Goal: Information Seeking & Learning: Learn about a topic

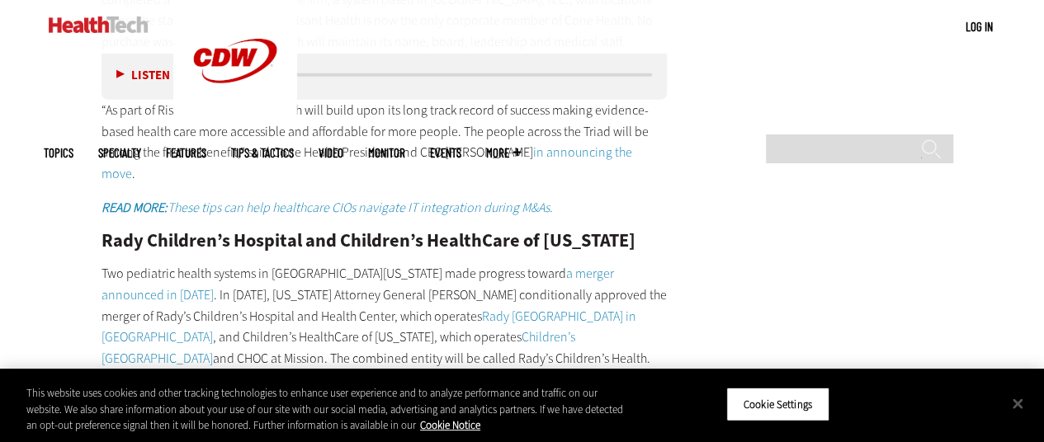
scroll to position [2482, 0]
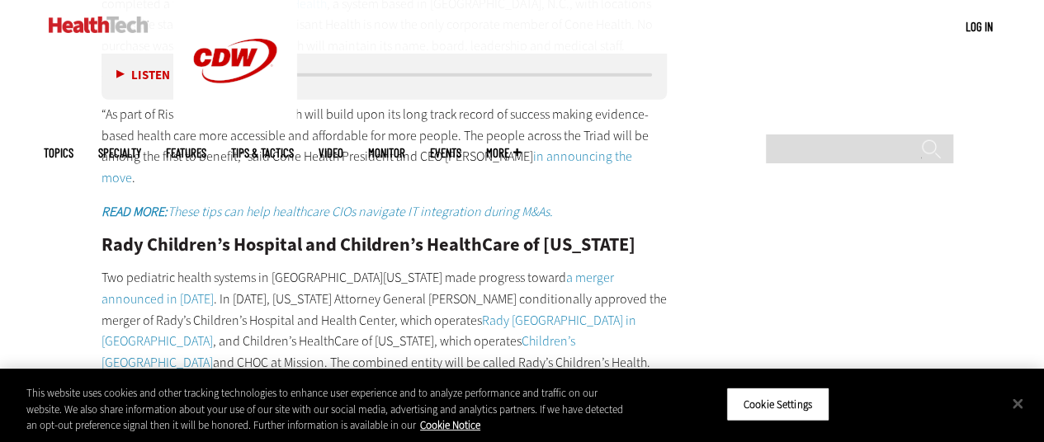
click at [801, 232] on main "Home » Management Close New AI Research From CDW See how IT leaders are tacklin…" at bounding box center [522, 328] width 957 height 4598
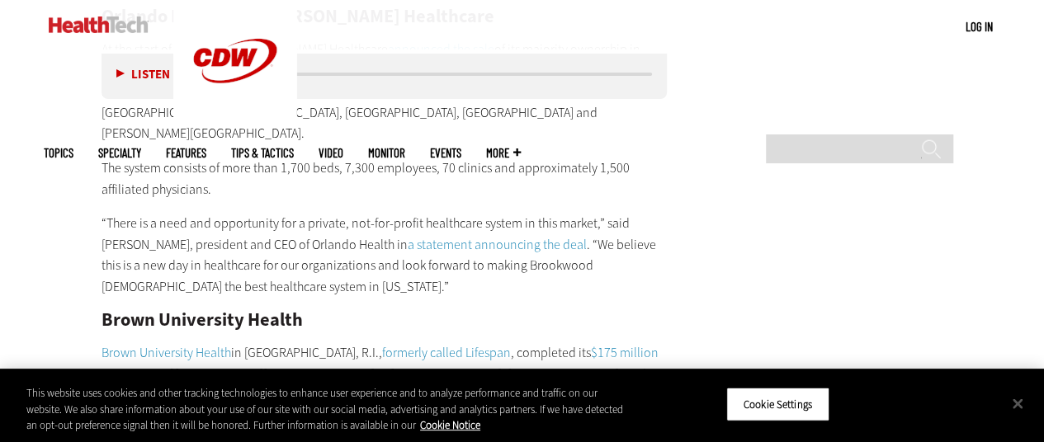
scroll to position [3307, 0]
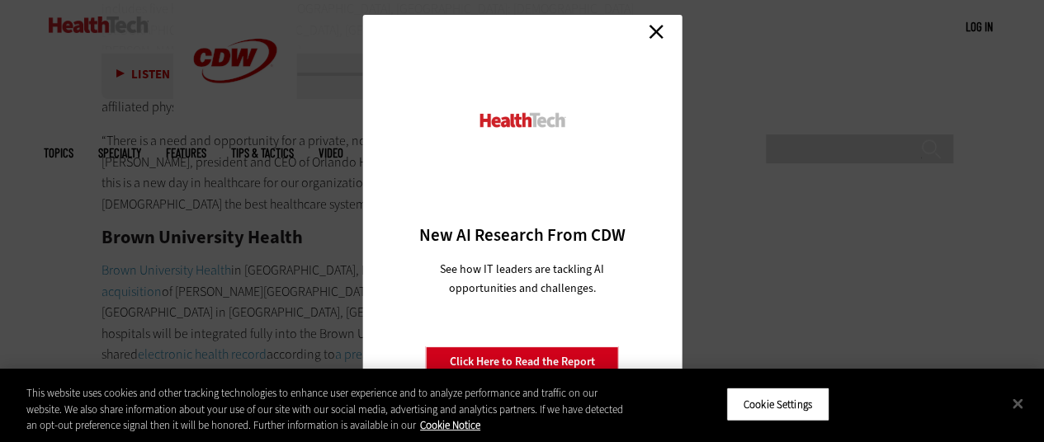
click at [650, 31] on link "Close" at bounding box center [656, 31] width 25 height 25
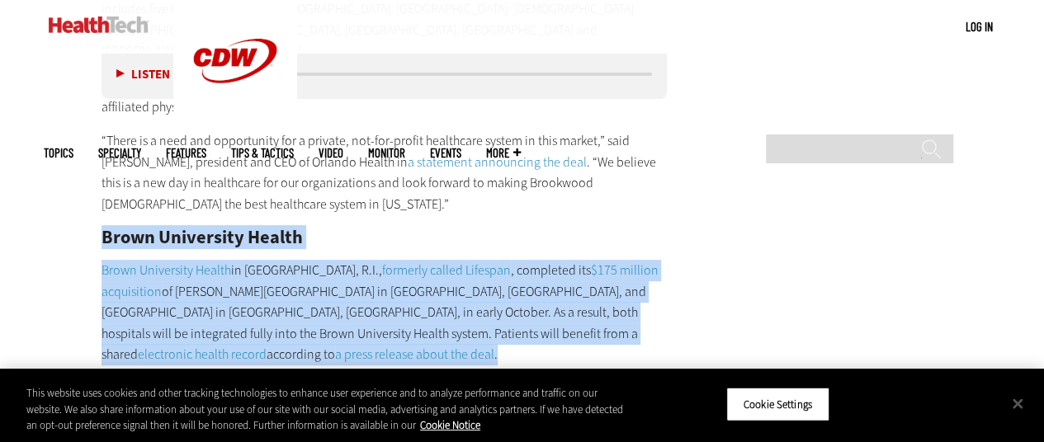
drag, startPoint x: 177, startPoint y: 147, endPoint x: 558, endPoint y: 240, distance: 392.5
copy div "Brown University Health Brown University Health in Providence, R.I., formerly c…"
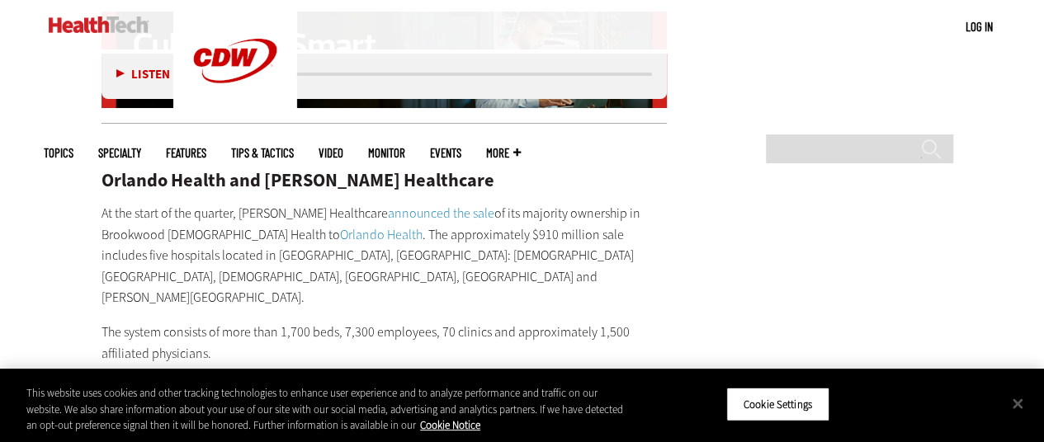
scroll to position [3059, 0]
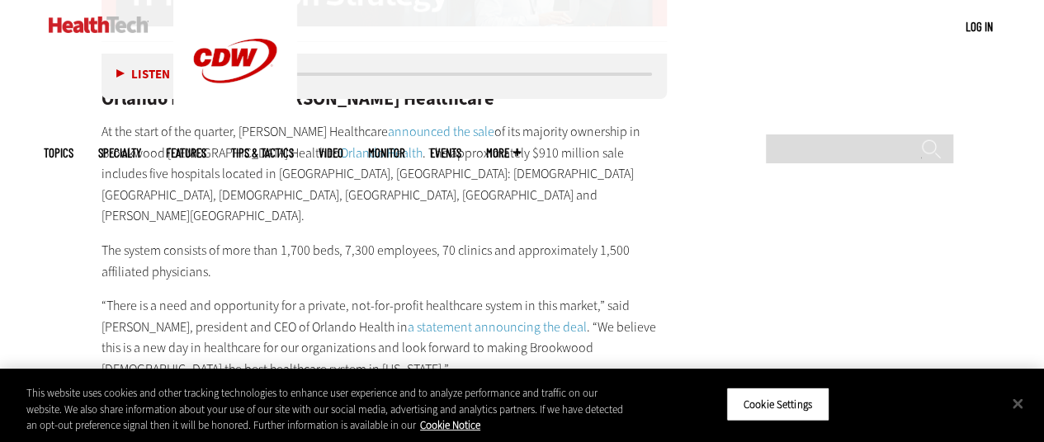
click at [647, 295] on p "“There is a need and opportunity for a private, not-for-profit healthcare syste…" at bounding box center [385, 337] width 566 height 84
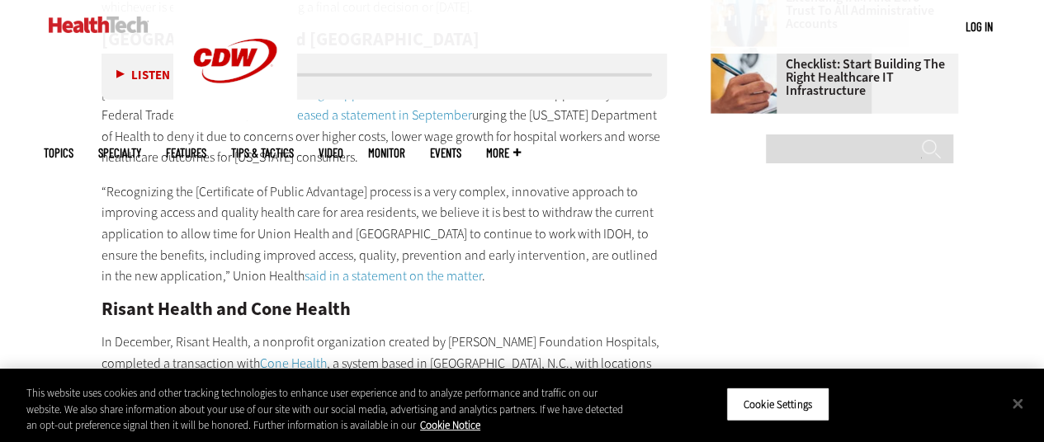
scroll to position [1986, 0]
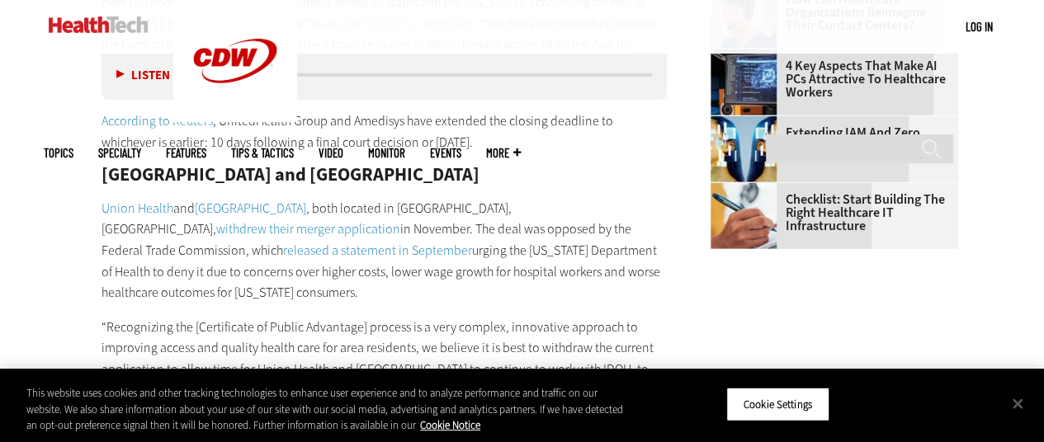
click at [563, 140] on div "Here is some of the notable M&A activity that occurred among healthcare provide…" at bounding box center [385, 299] width 566 height 1513
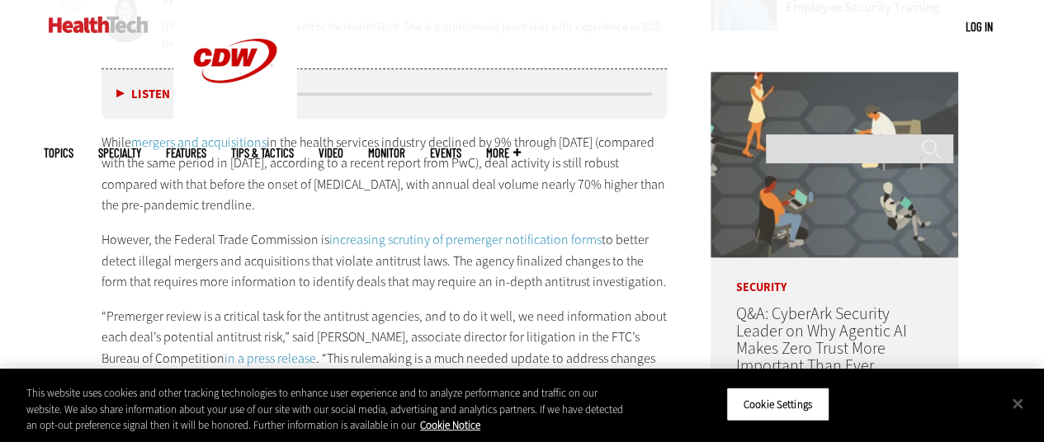
scroll to position [749, 0]
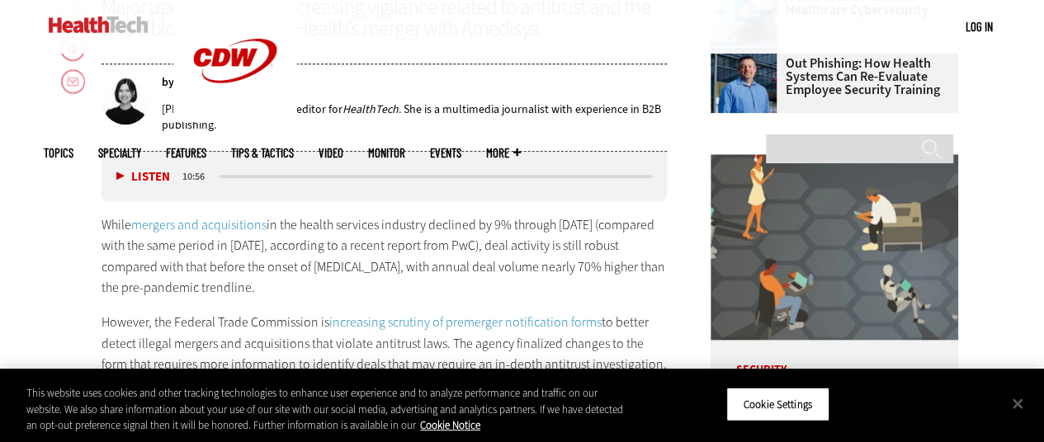
click at [209, 218] on link "mergers and acquisitions" at bounding box center [198, 224] width 135 height 17
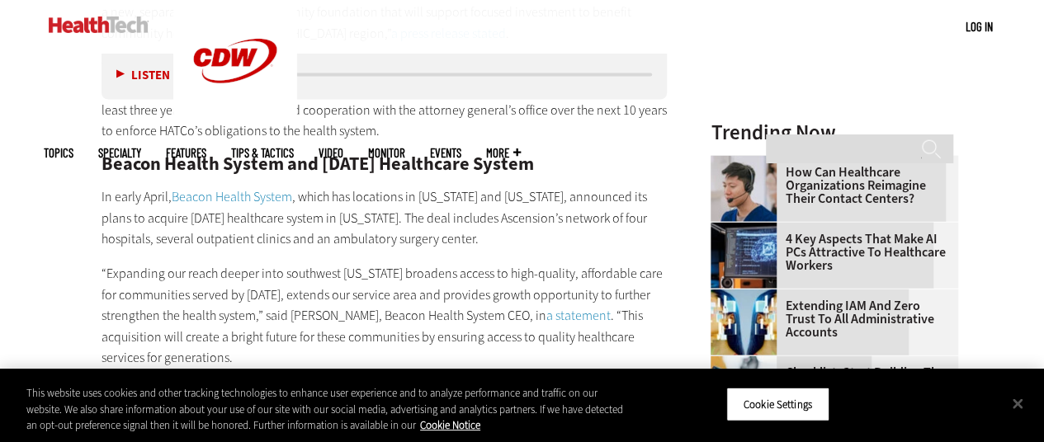
scroll to position [1811, 0]
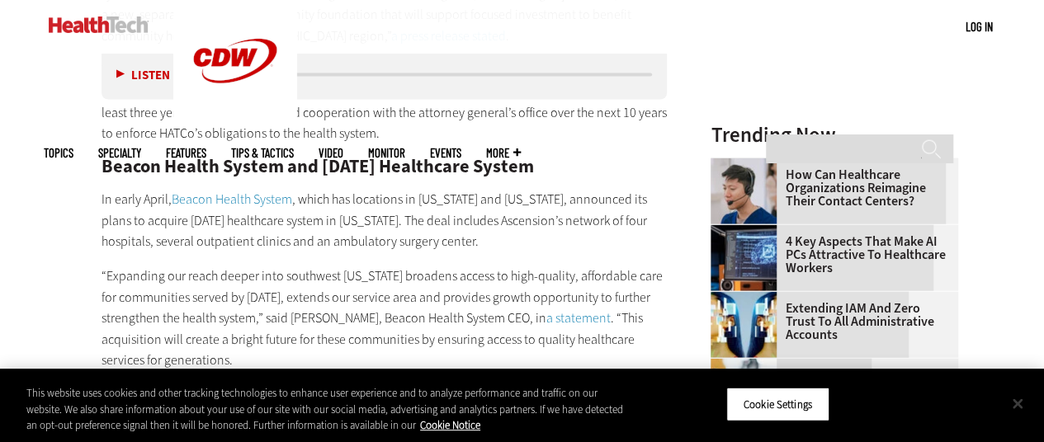
click at [1022, 400] on button "Close" at bounding box center [1017, 403] width 36 height 36
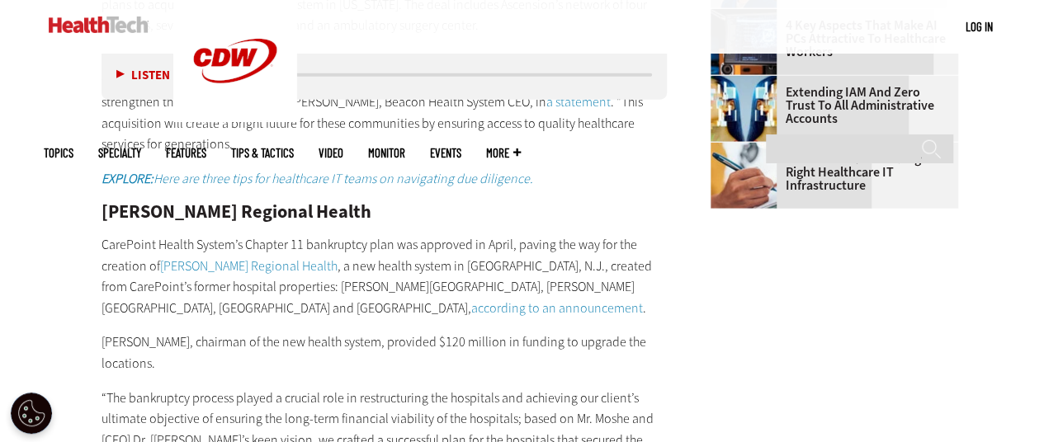
scroll to position [2058, 0]
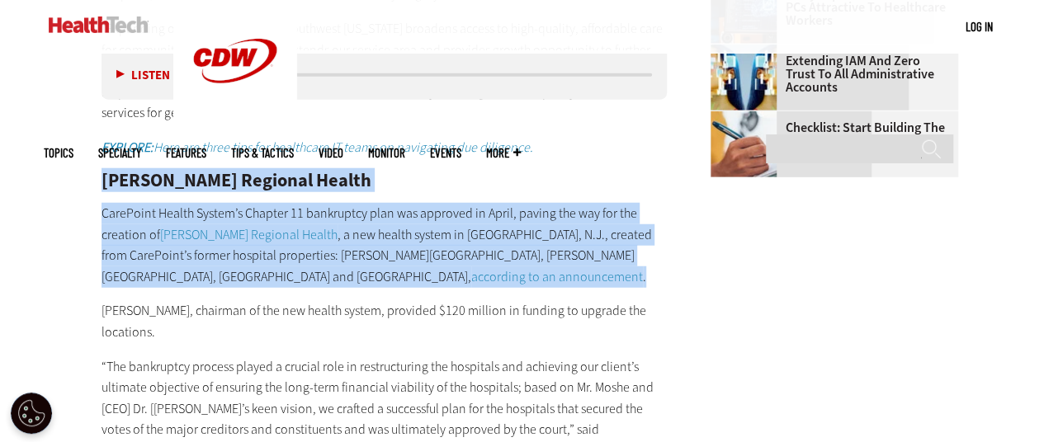
drag, startPoint x: 105, startPoint y: 157, endPoint x: 449, endPoint y: 252, distance: 357.0
click at [449, 252] on div "Northwell Health and Nuvance Health In May, nonprofit health systems Northwell …" at bounding box center [385, 418] width 566 height 2131
copy div "[PERSON_NAME] Regional Health CarePoint Health System’s Chapter 11 bankruptcy p…"
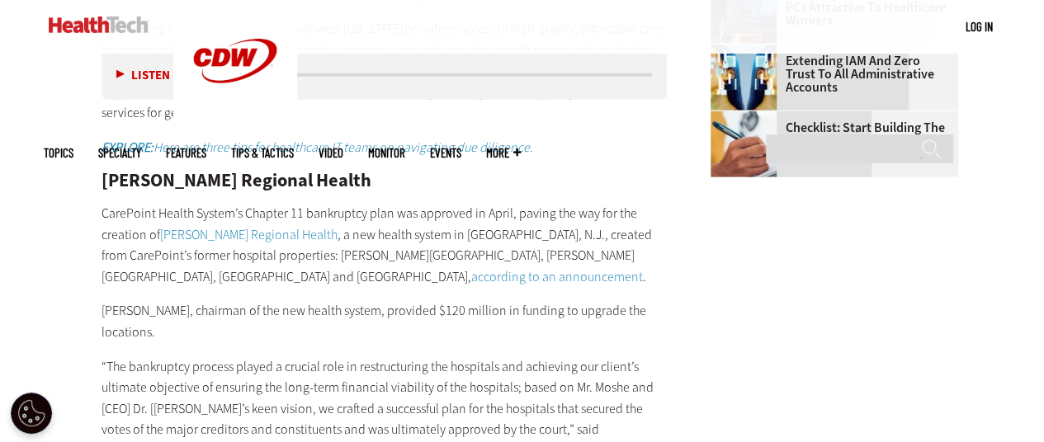
click at [427, 276] on div "Northwell Health and Nuvance Health In May, nonprofit health systems Northwell …" at bounding box center [385, 418] width 566 height 2131
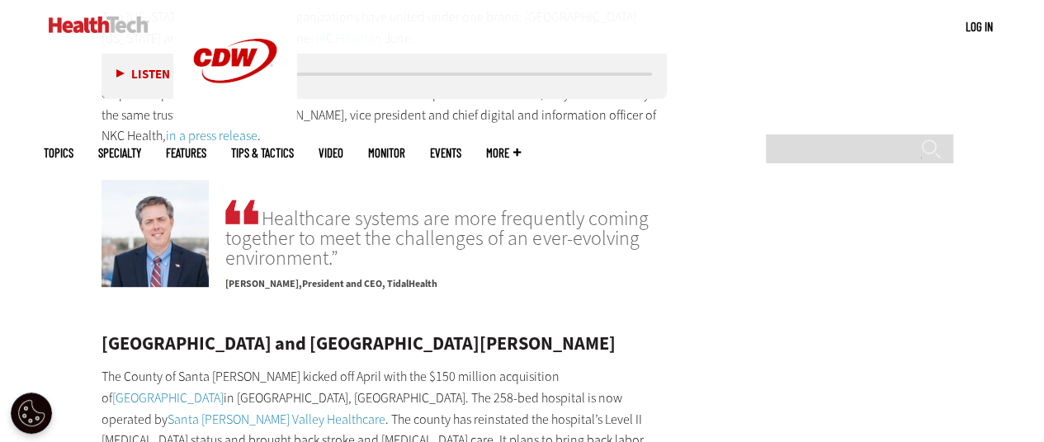
scroll to position [3379, 0]
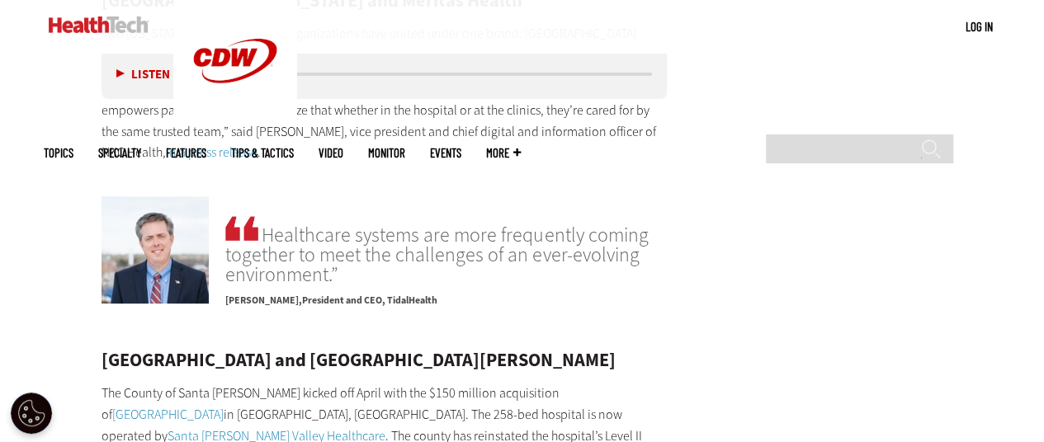
click at [224, 406] on link "[GEOGRAPHIC_DATA]" at bounding box center [167, 414] width 111 height 17
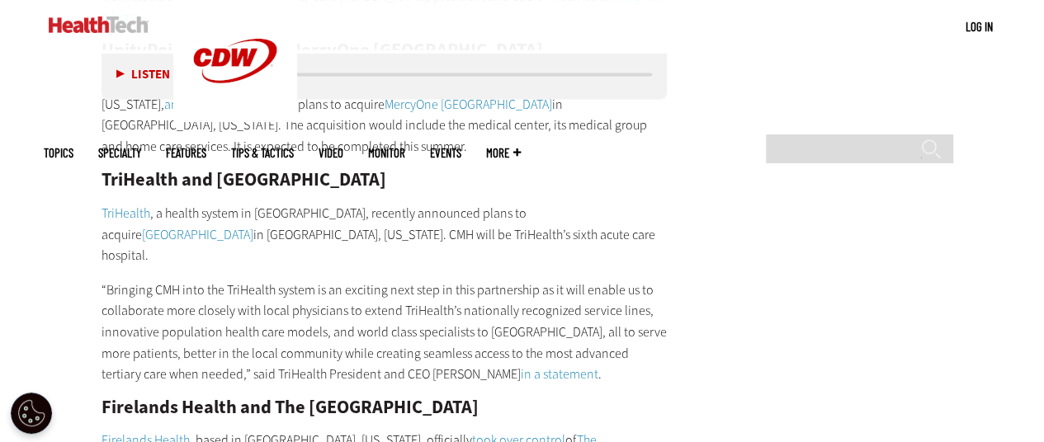
scroll to position [4534, 0]
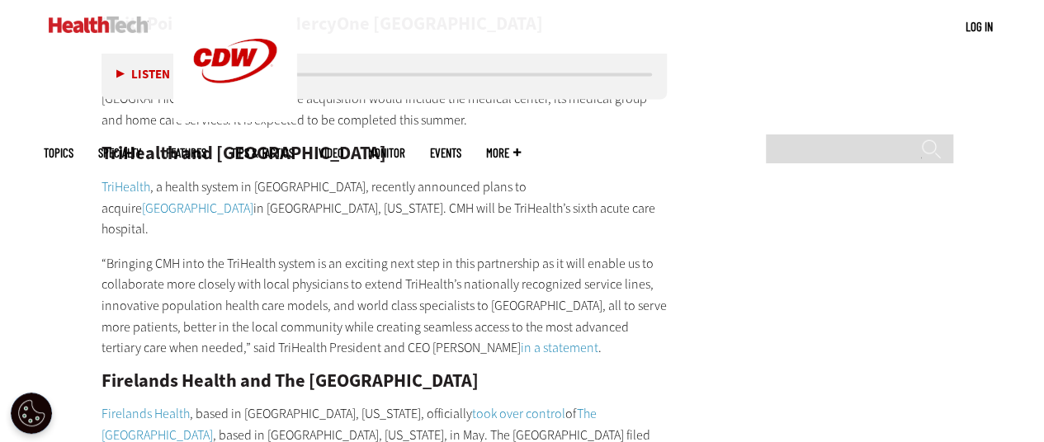
click at [138, 404] on link "Firelands Health" at bounding box center [146, 412] width 88 height 17
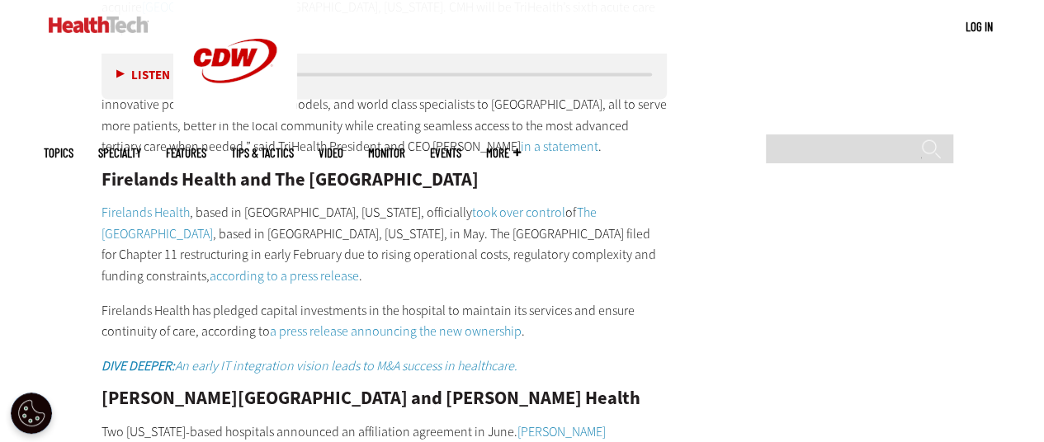
scroll to position [4699, 0]
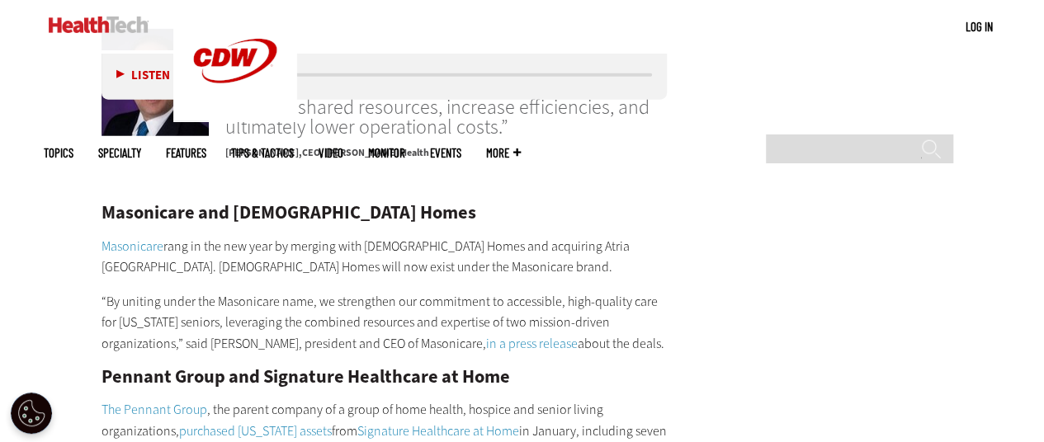
scroll to position [8495, 0]
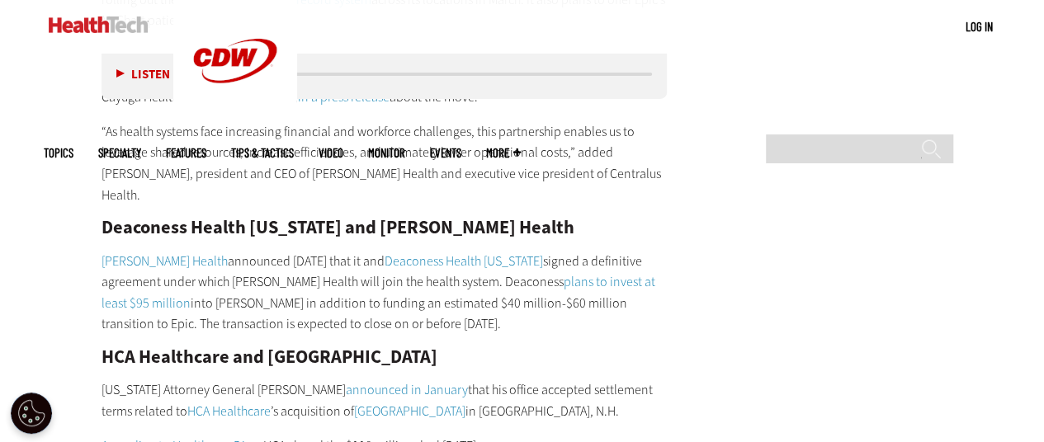
scroll to position [8991, 0]
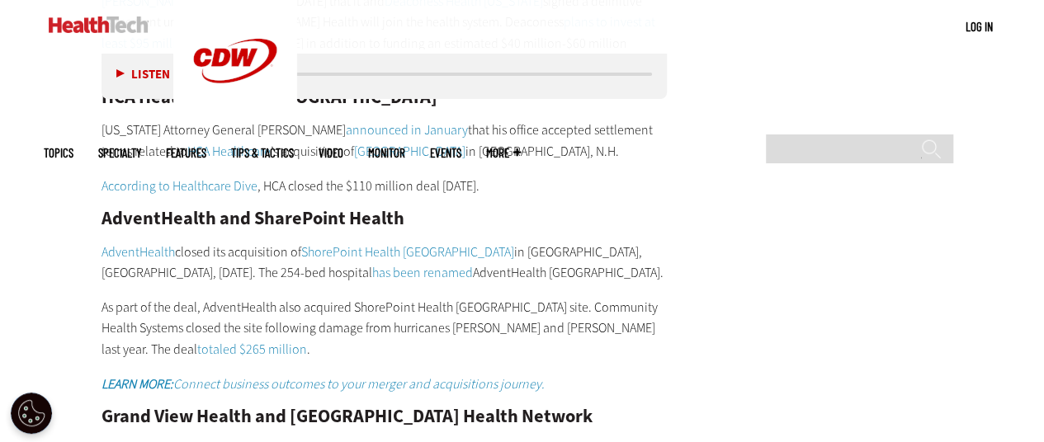
scroll to position [9321, 0]
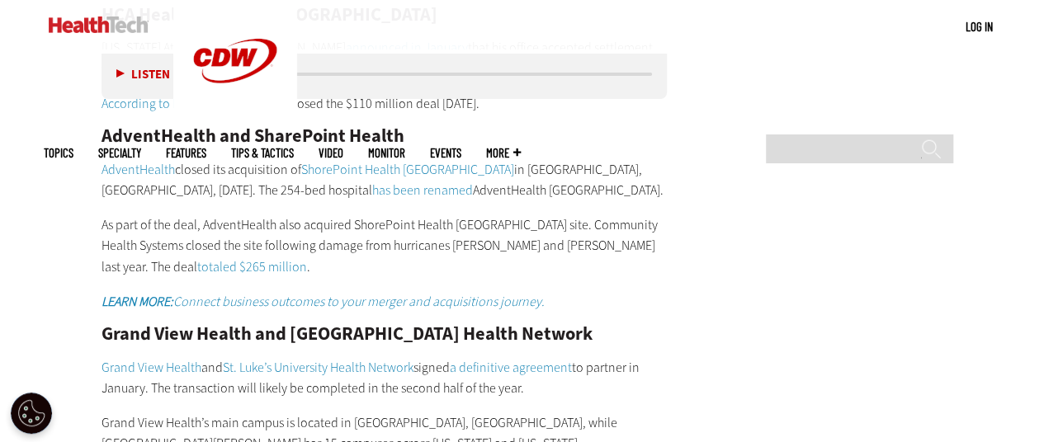
drag, startPoint x: 602, startPoint y: 239, endPoint x: 622, endPoint y: 239, distance: 19.8
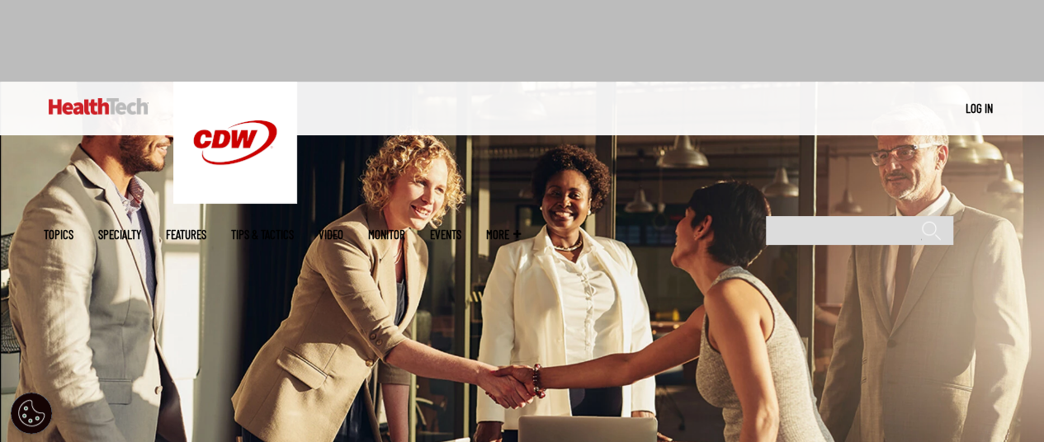
scroll to position [330, 0]
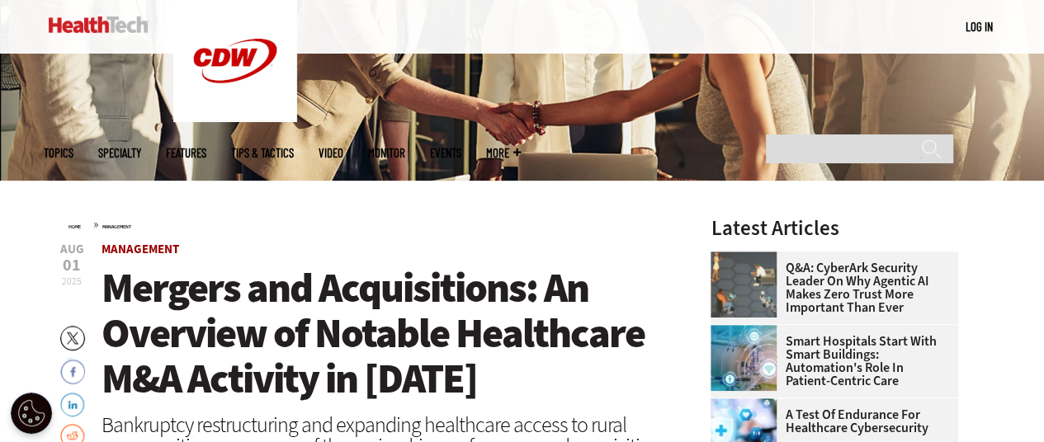
click at [168, 250] on link "Management" at bounding box center [141, 249] width 78 height 17
